Goal: Navigation & Orientation: Find specific page/section

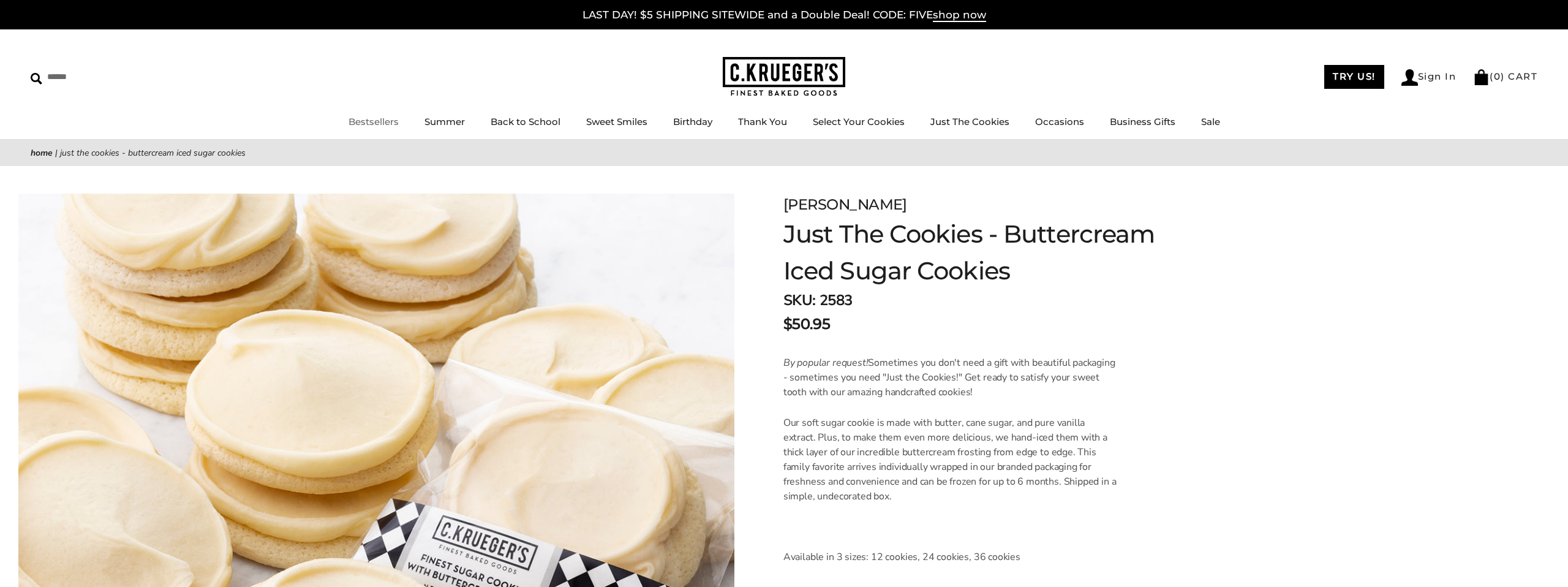
click at [376, 121] on link "Bestsellers" at bounding box center [374, 121] width 50 height 12
